Goal: Subscribe to service/newsletter

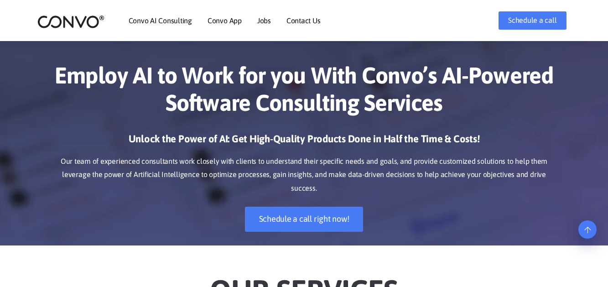
scroll to position [365, 0]
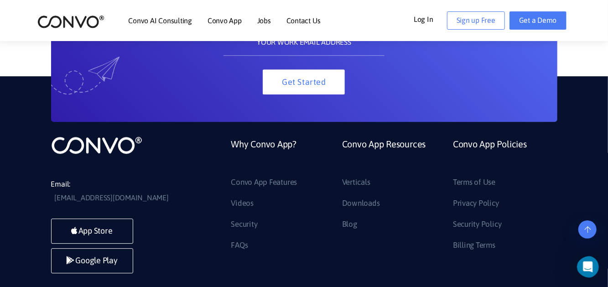
scroll to position [1235, 0]
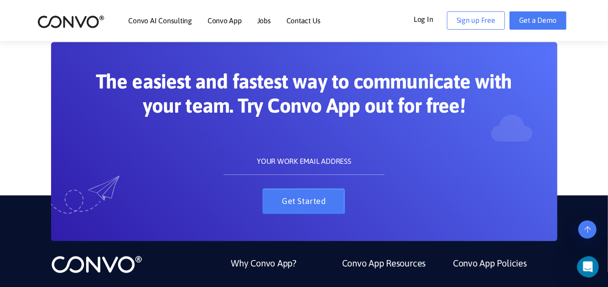
click at [301, 201] on button "Get Started" at bounding box center [304, 200] width 82 height 25
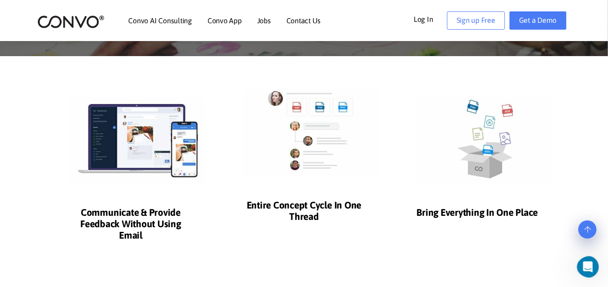
scroll to position [187, 0]
